Goal: Check status: Check status

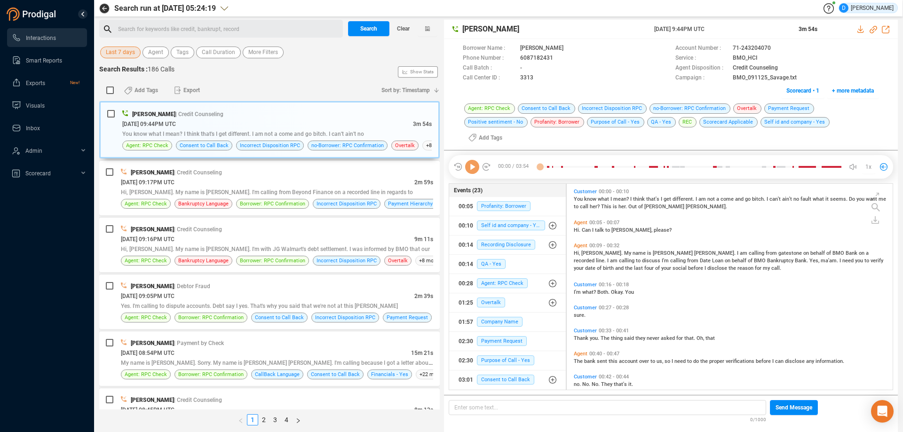
scroll to position [217, 321]
click at [114, 51] on span "Last 7 days" at bounding box center [120, 53] width 29 height 12
click at [264, 84] on div "Add Tags Export" at bounding box center [246, 90] width 260 height 20
click at [118, 52] on span "Last 7 days" at bounding box center [120, 53] width 29 height 12
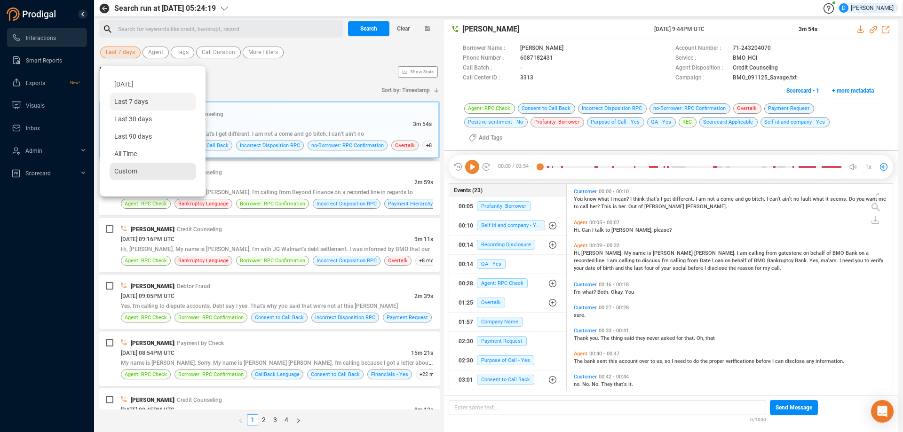
click at [118, 173] on span "Custom" at bounding box center [125, 171] width 23 height 8
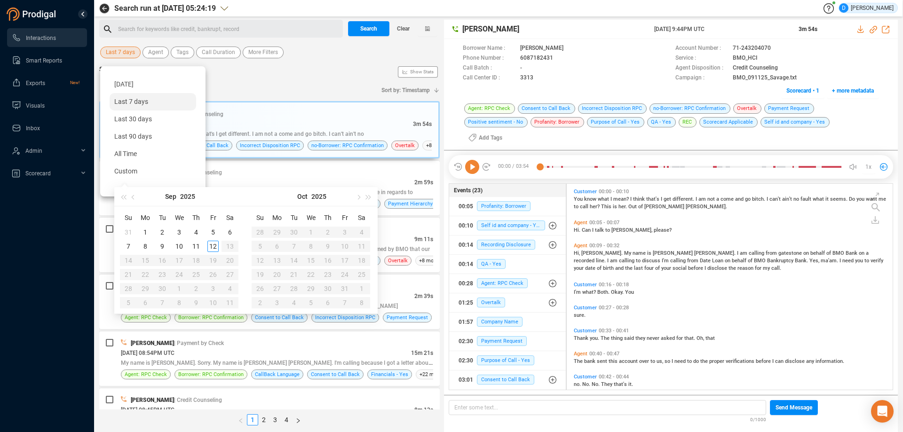
type input "[DATE]"
click at [211, 232] on div "5" at bounding box center [212, 232] width 11 height 11
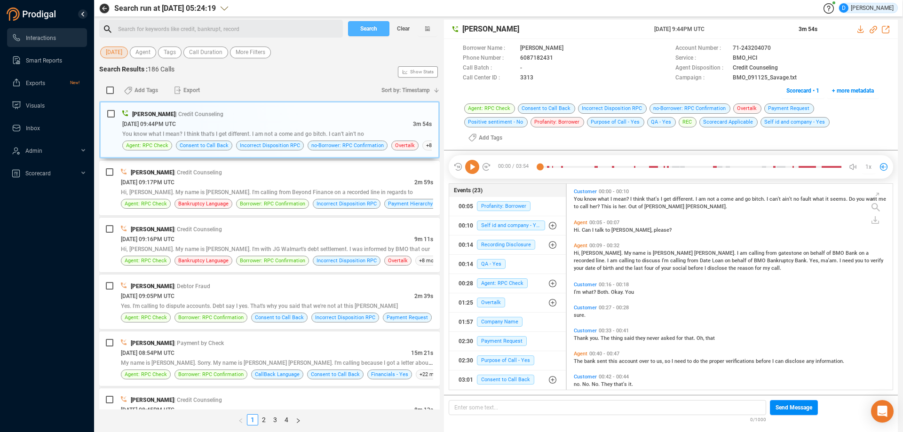
click at [372, 25] on span "Search" at bounding box center [368, 28] width 17 height 15
